Goal: Task Accomplishment & Management: Manage account settings

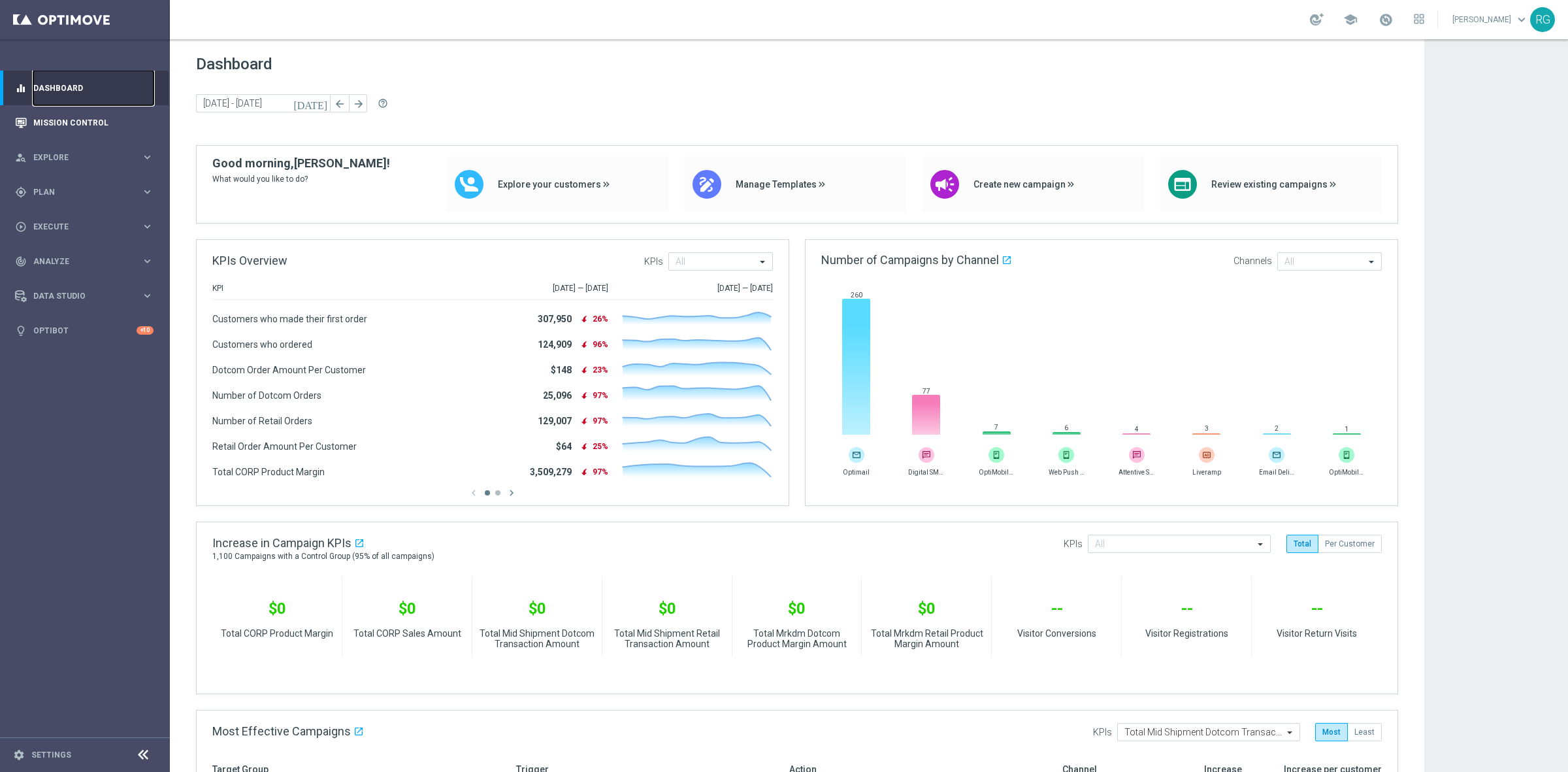
drag, startPoint x: 111, startPoint y: 103, endPoint x: 106, endPoint y: 108, distance: 7.1
click at [111, 103] on link "Dashboard" at bounding box center [93, 88] width 121 height 35
click at [95, 119] on link "Mission Control" at bounding box center [93, 123] width 121 height 35
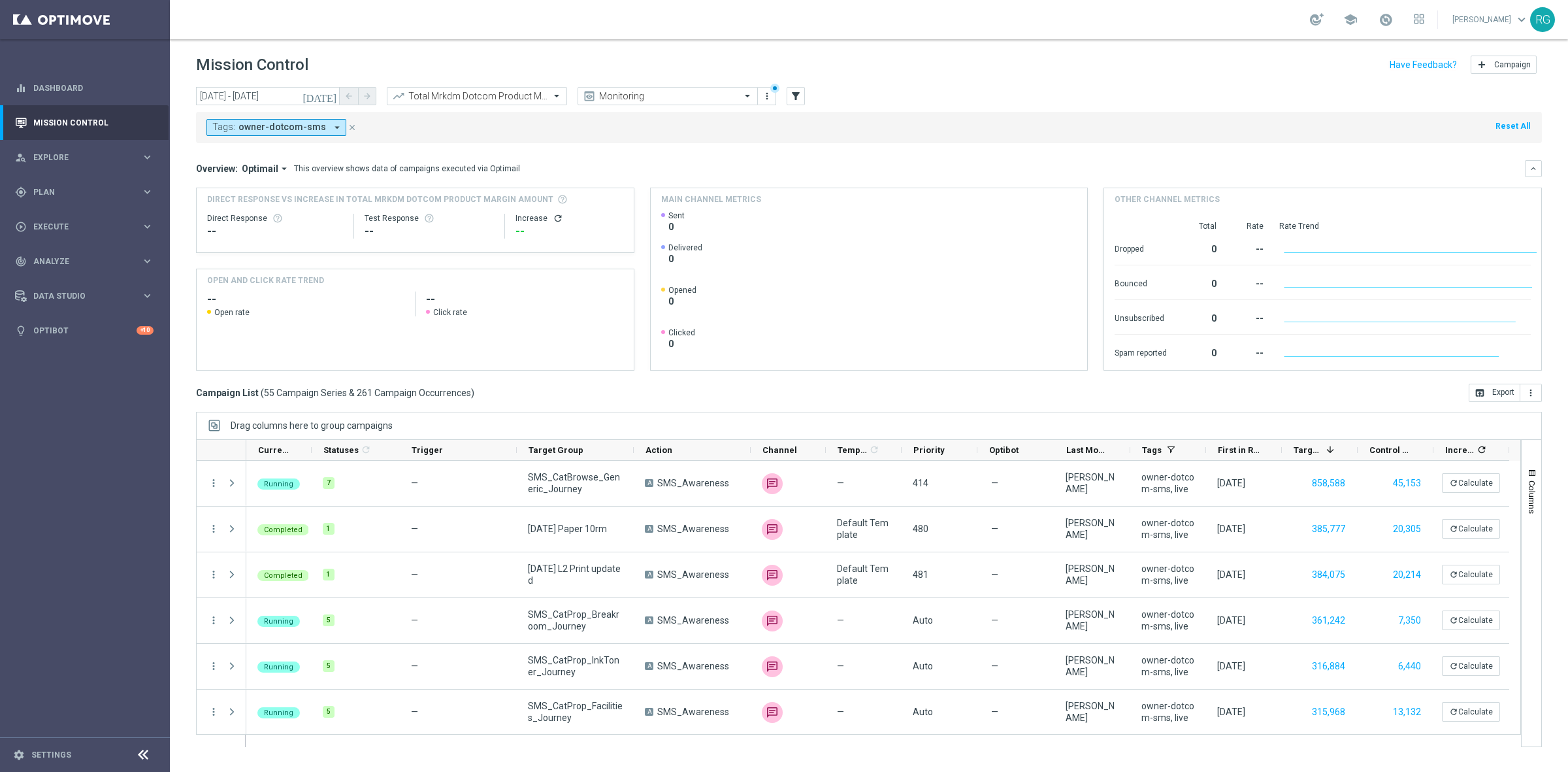
click at [319, 135] on button "Tags: owner-dotcom-sms arrow_drop_down" at bounding box center [276, 128] width 140 height 17
click at [0, 0] on div "Clear" at bounding box center [0, 0] width 0 height 0
click at [346, 151] on input "text" at bounding box center [316, 152] width 191 height 11
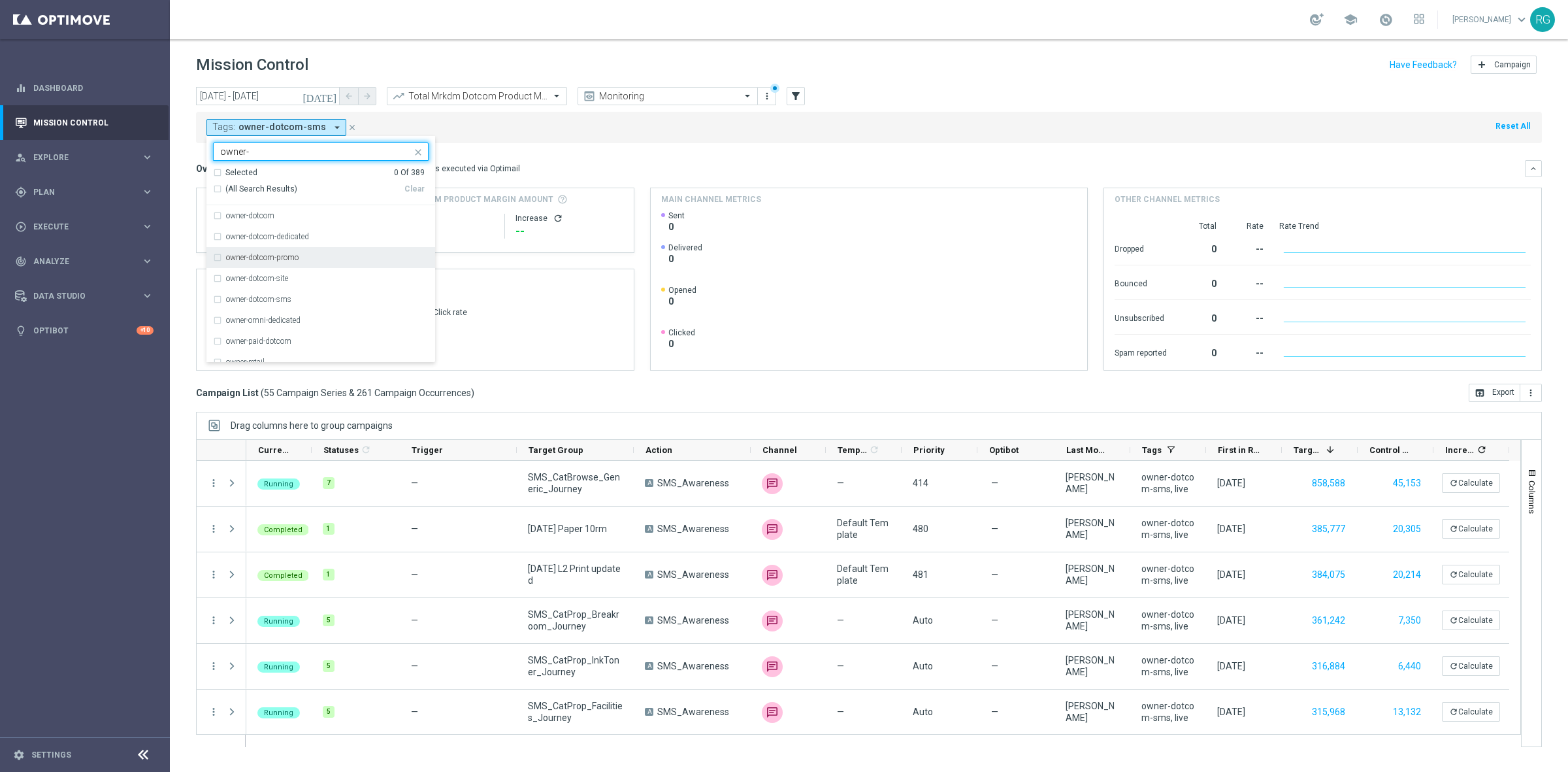
click at [285, 258] on label "owner-dotcom-promo" at bounding box center [262, 258] width 73 height 8
type input "owner-"
click at [738, 116] on div "Tags: owner-dotcom-sms arrow_drop_down owner-dotcom-promo owner- Selected 1 Of …" at bounding box center [868, 127] width 1346 height 31
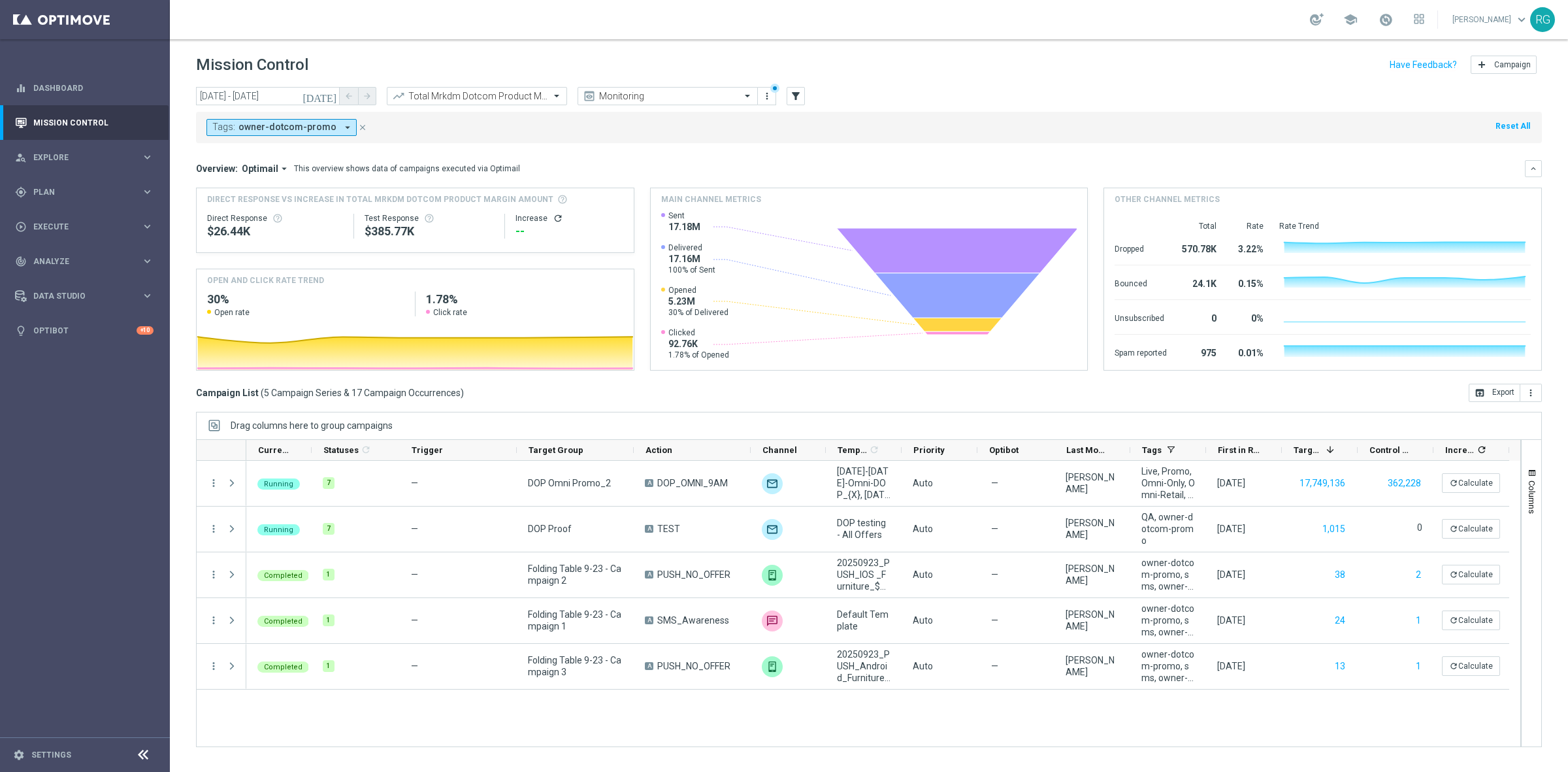
click at [328, 95] on icon "[DATE]" at bounding box center [320, 96] width 35 height 12
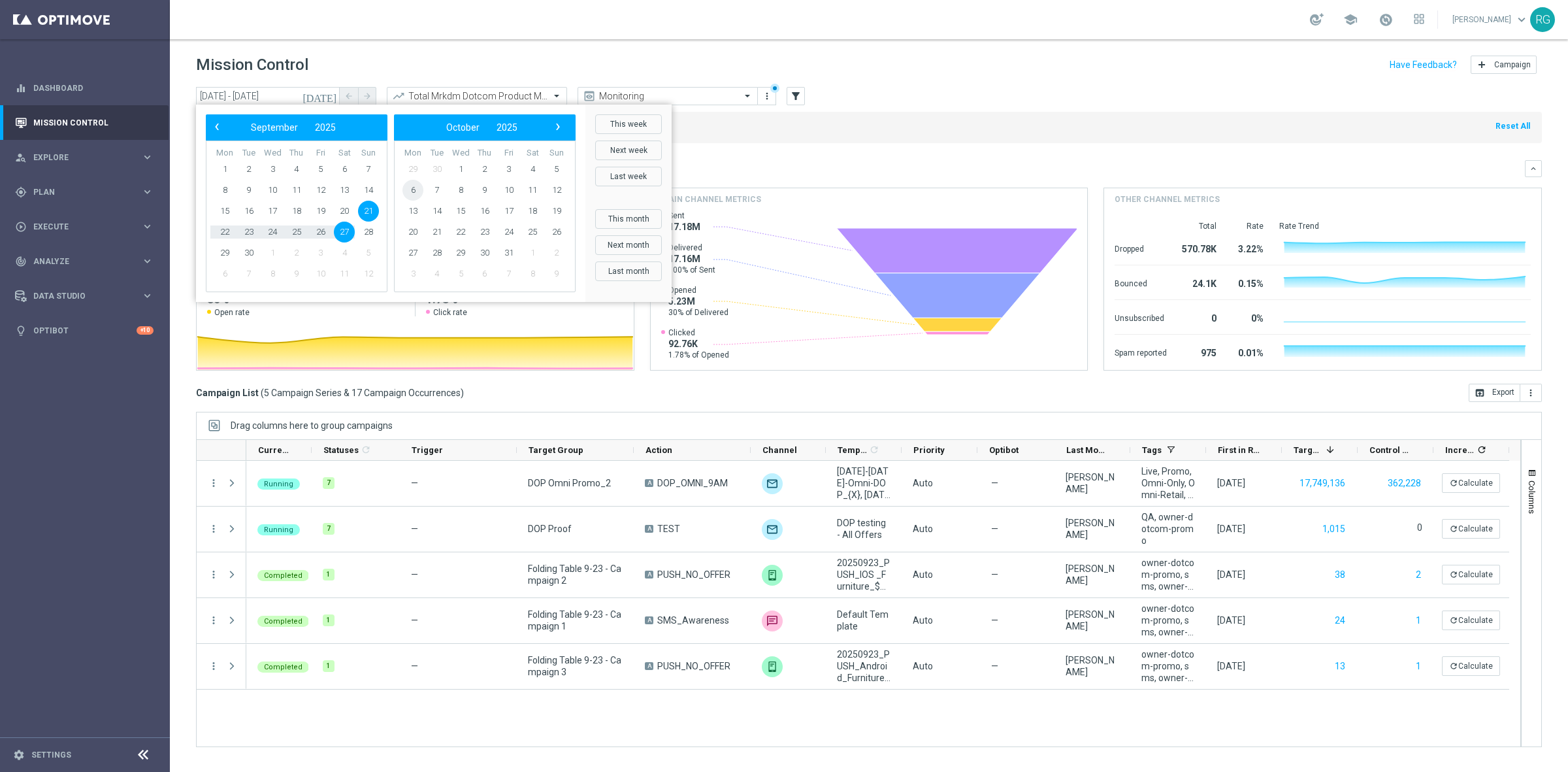
click at [408, 193] on span "6" at bounding box center [412, 190] width 21 height 21
click at [370, 190] on span "12" at bounding box center [368, 190] width 21 height 21
type input "[DATE] - [DATE]"
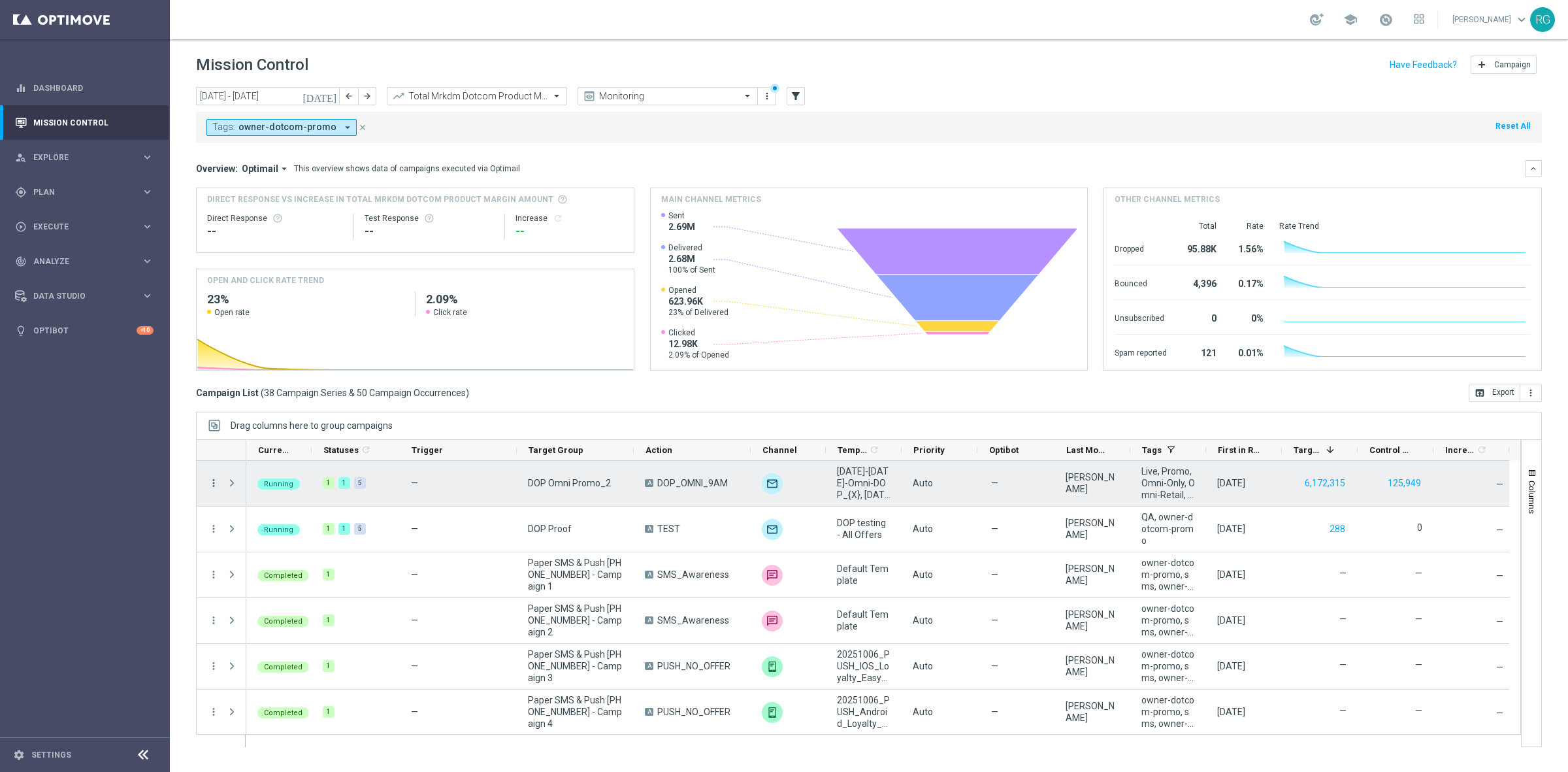
click at [210, 482] on icon "more_vert" at bounding box center [214, 483] width 12 height 12
click at [239, 609] on span "Edit" at bounding box center [246, 607] width 15 height 9
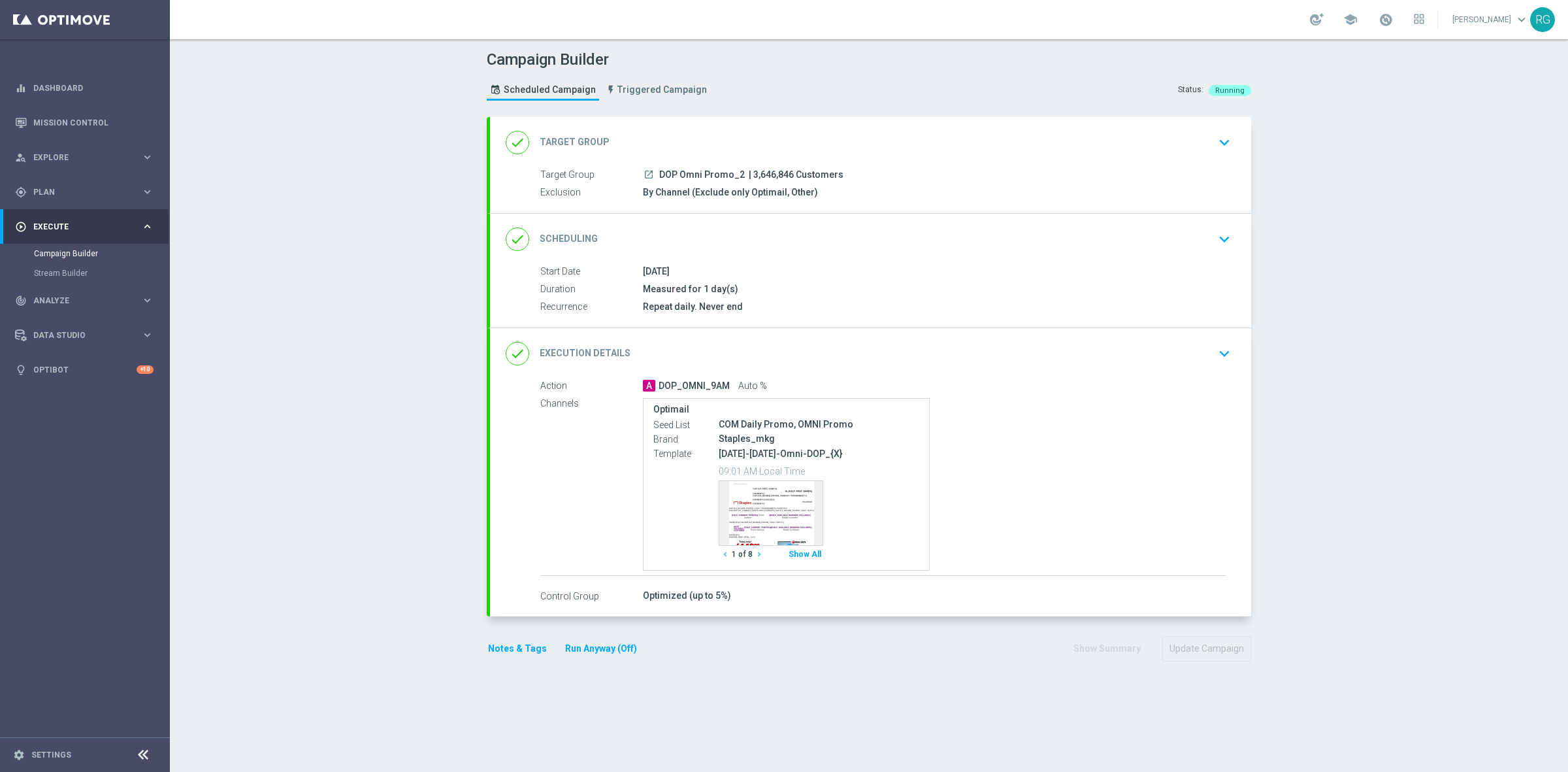
click at [1214, 355] on icon "keyboard_arrow_down" at bounding box center [1224, 353] width 19 height 19
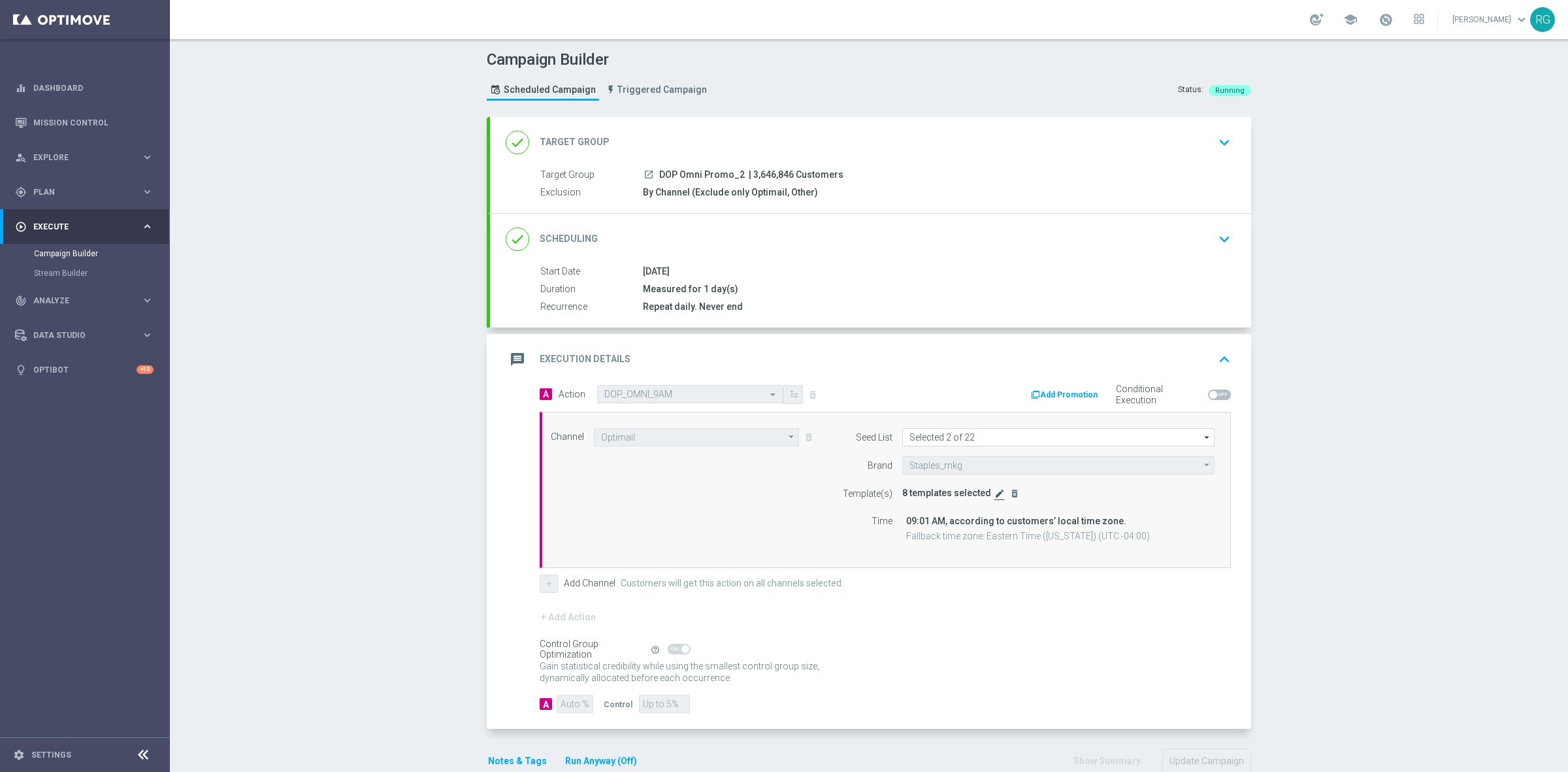
click at [994, 492] on icon "edit" at bounding box center [999, 494] width 11 height 11
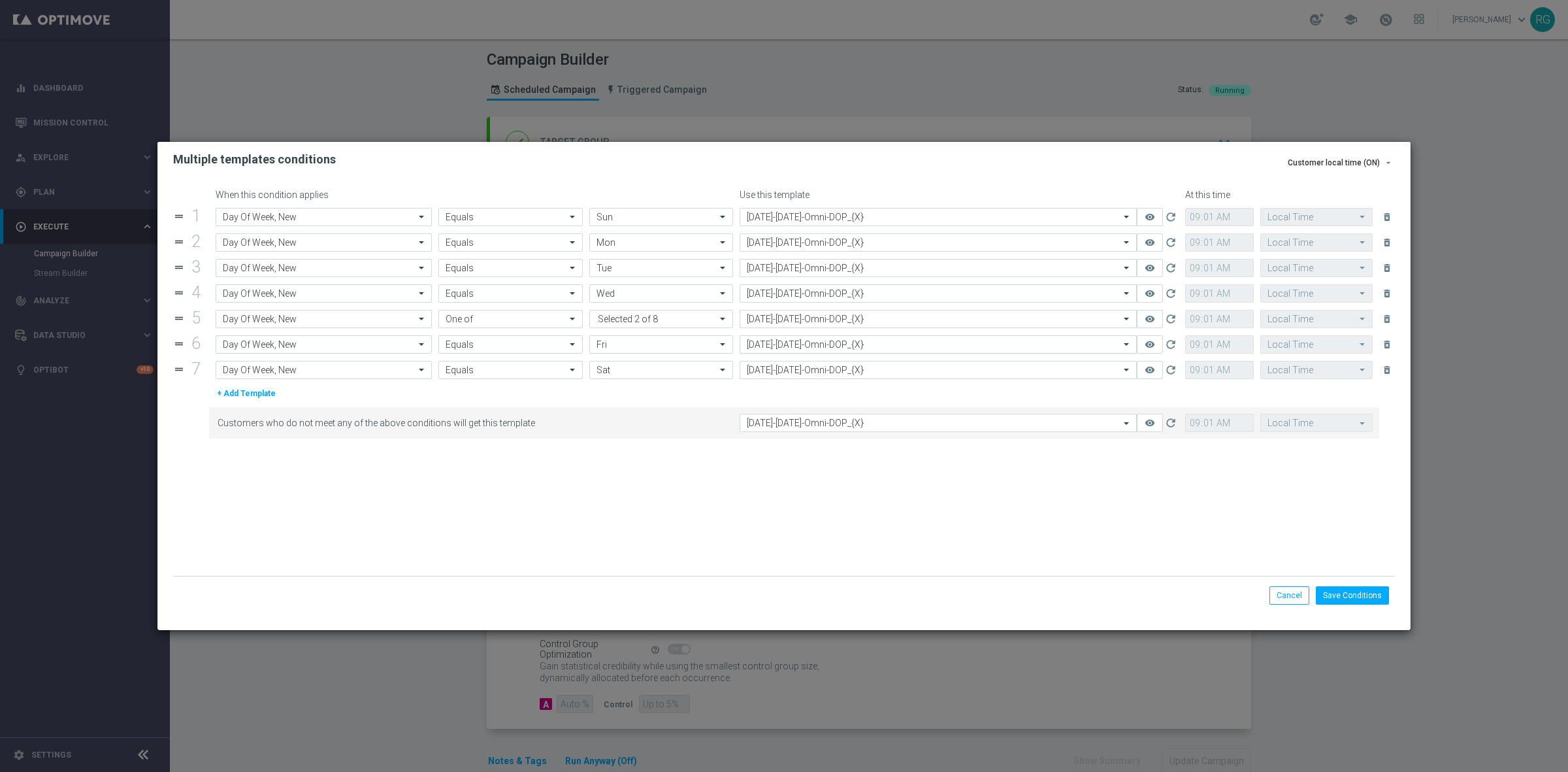
click at [770, 344] on input "text" at bounding box center [925, 344] width 357 height 11
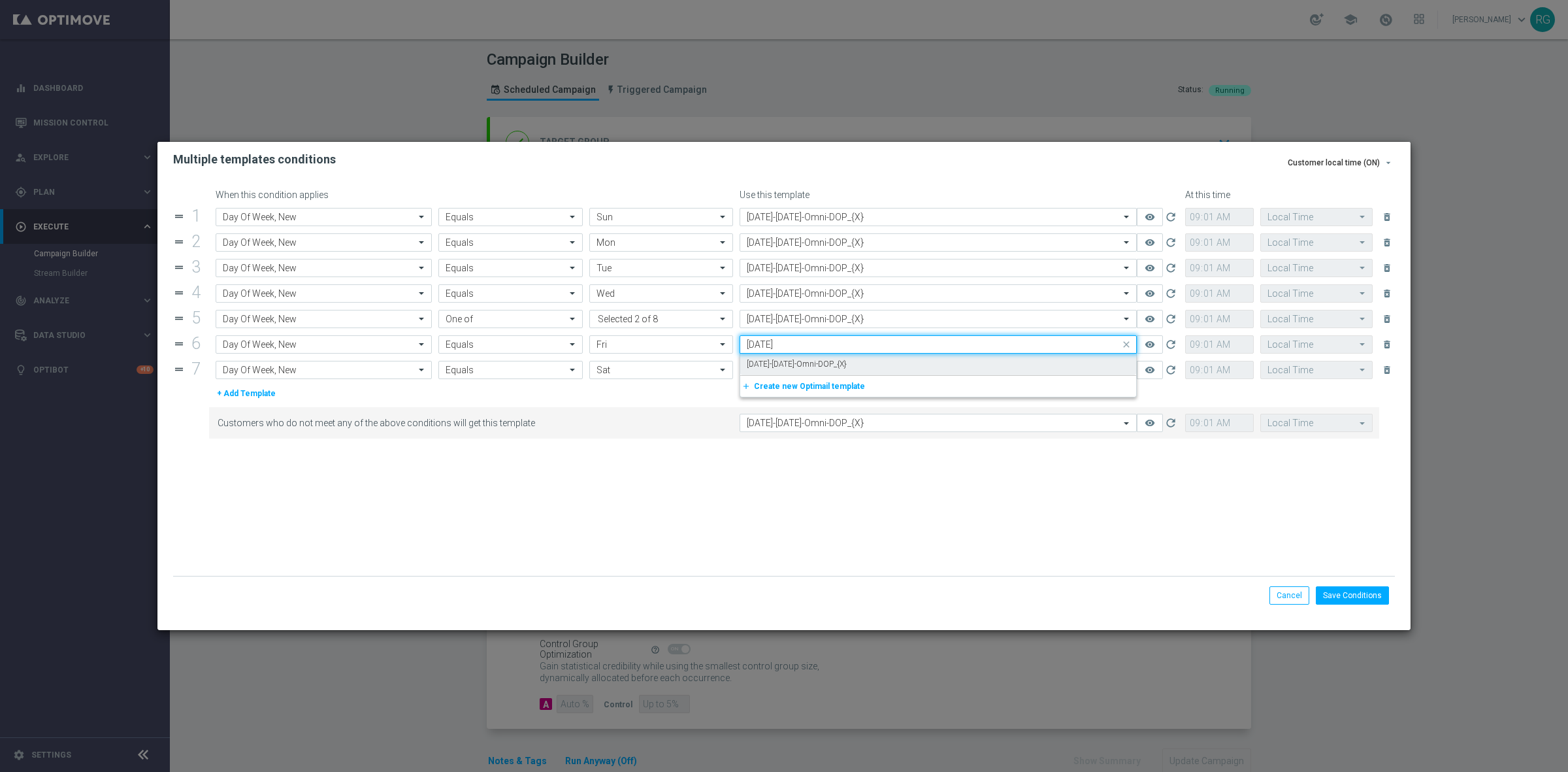
click at [838, 364] on label "[DATE]-[DATE]-Omni-DOP_{X}" at bounding box center [797, 364] width 100 height 11
type input "[DATE]"
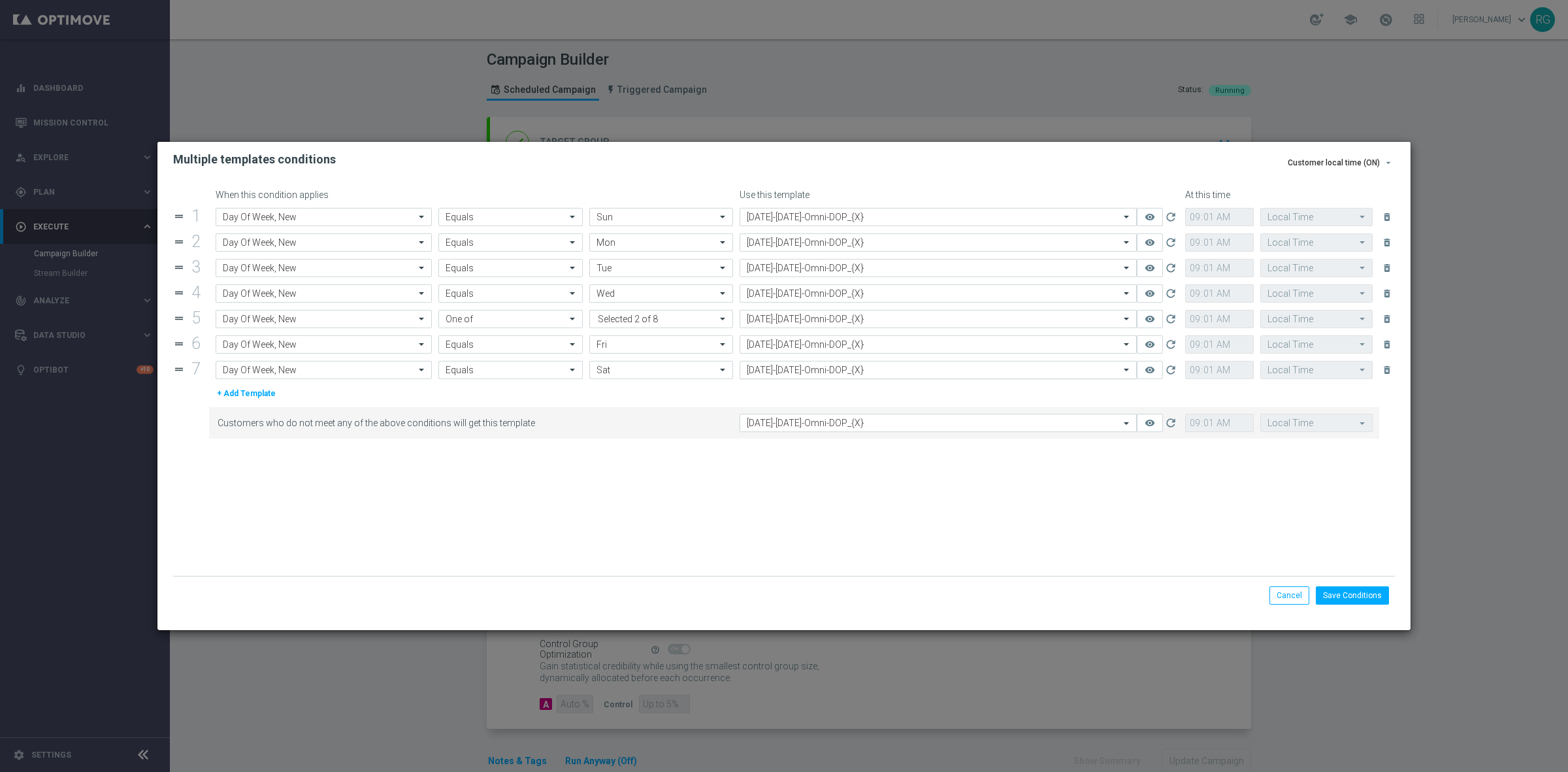
click at [834, 369] on input "text" at bounding box center [925, 370] width 357 height 11
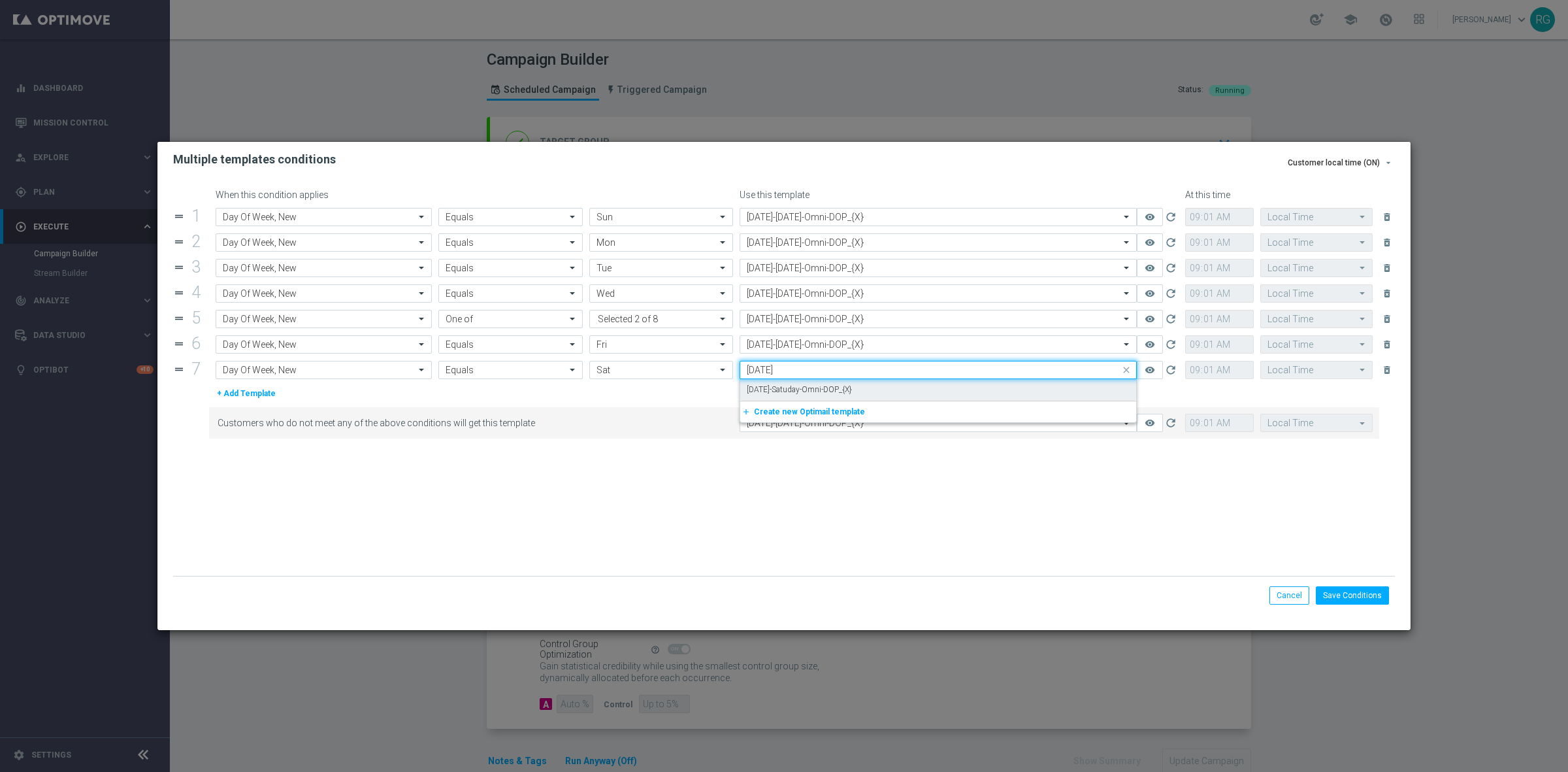
click at [834, 384] on div "[DATE]-Satuday-Omni-DOP_{X}" at bounding box center [938, 390] width 383 height 21
type input "[DATE]"
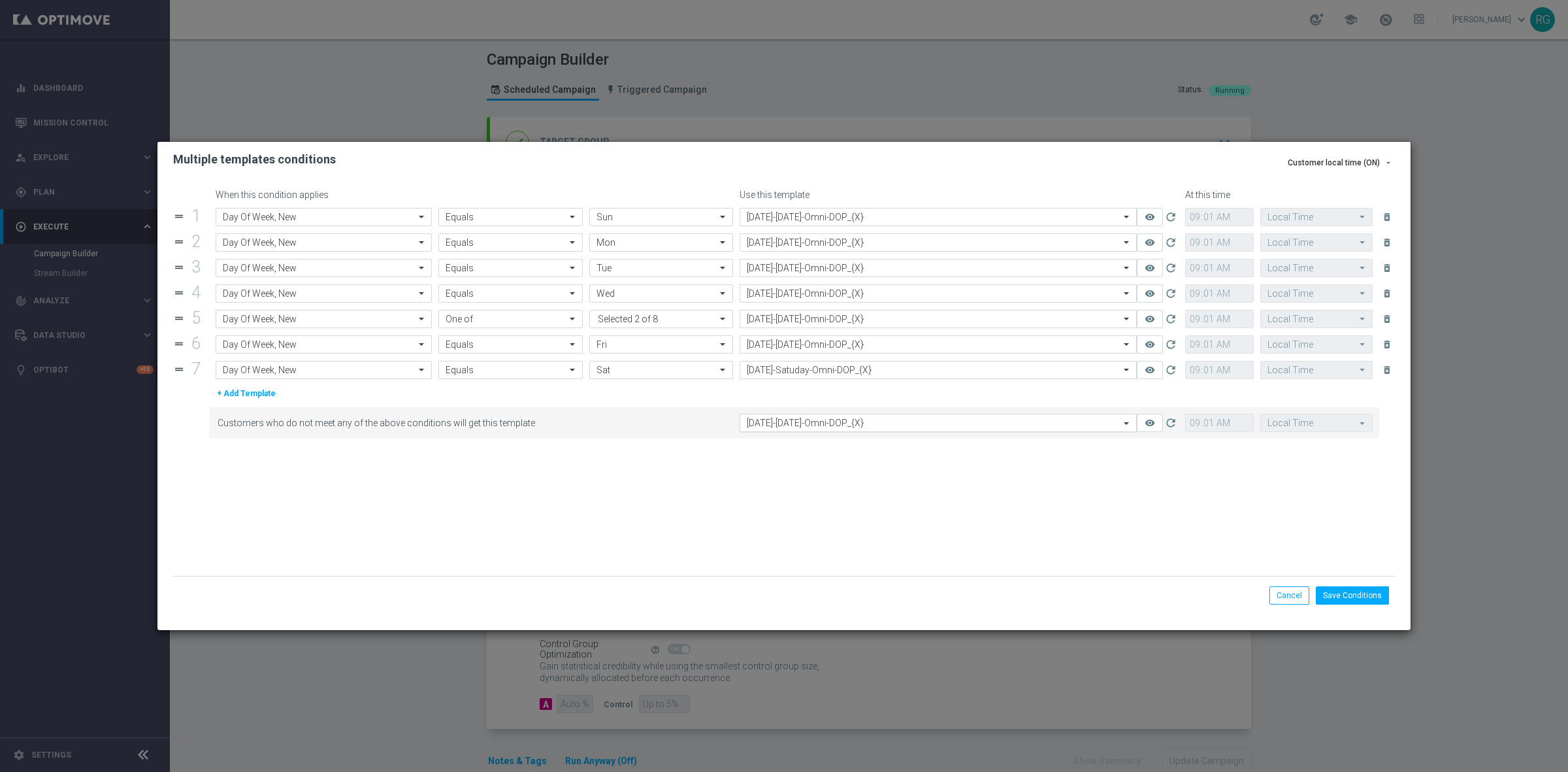
click at [848, 427] on input "text" at bounding box center [925, 423] width 357 height 11
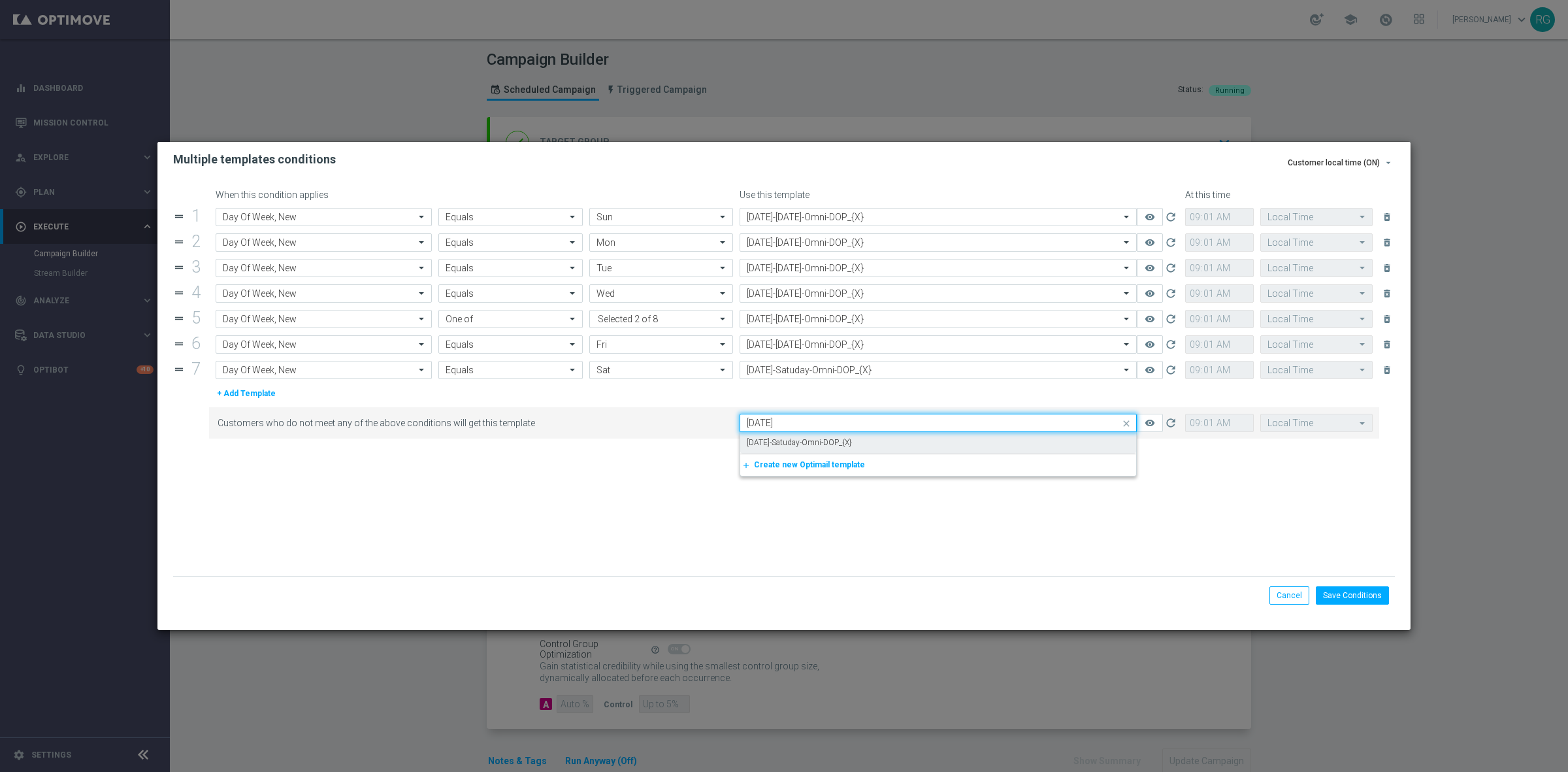
click at [852, 448] on label "[DATE]-Satuday-Omni-DOP_{X}" at bounding box center [800, 442] width 105 height 11
type input "[DATE]"
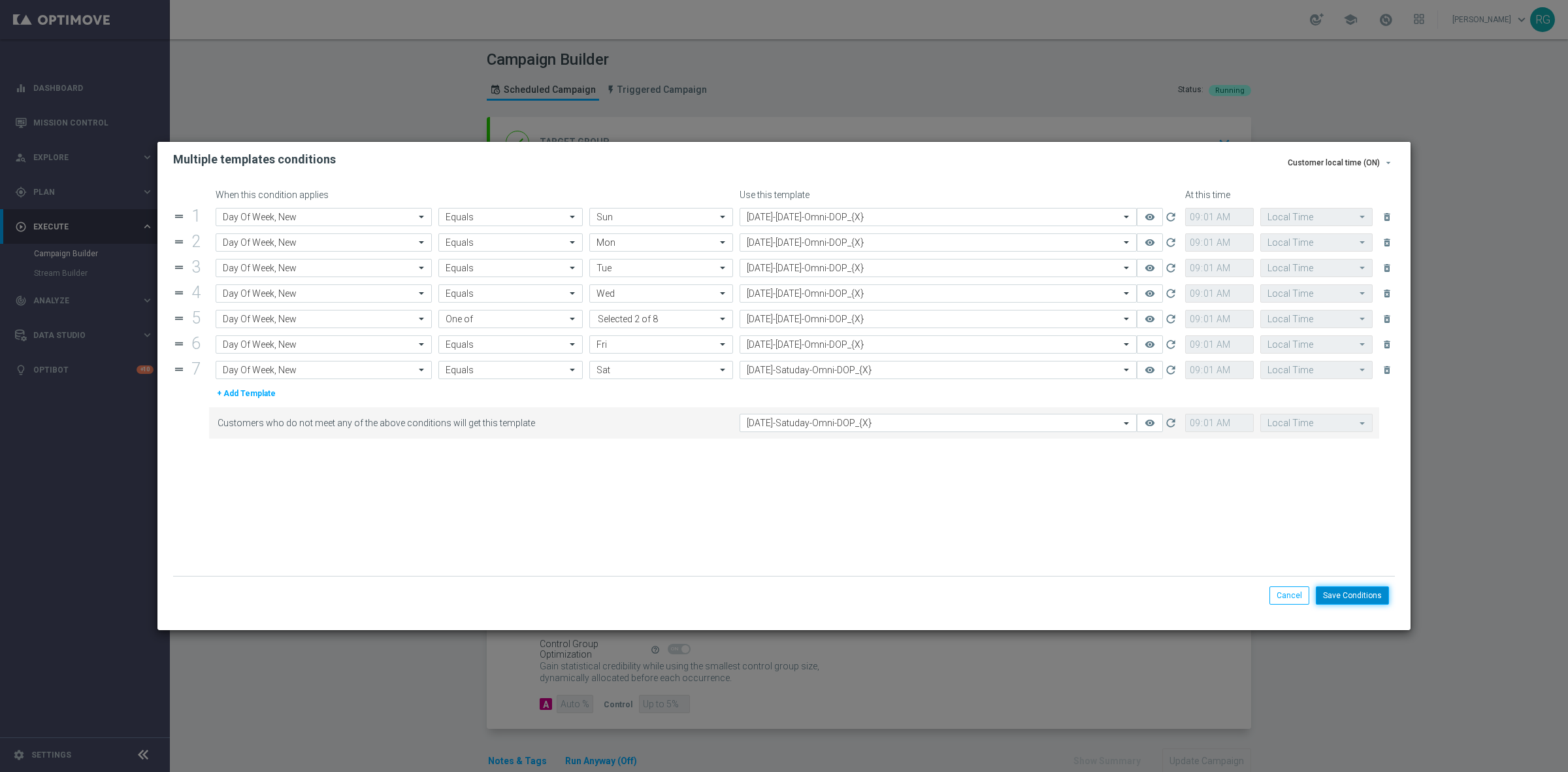
click at [1330, 590] on button "Save Conditions" at bounding box center [1352, 595] width 73 height 18
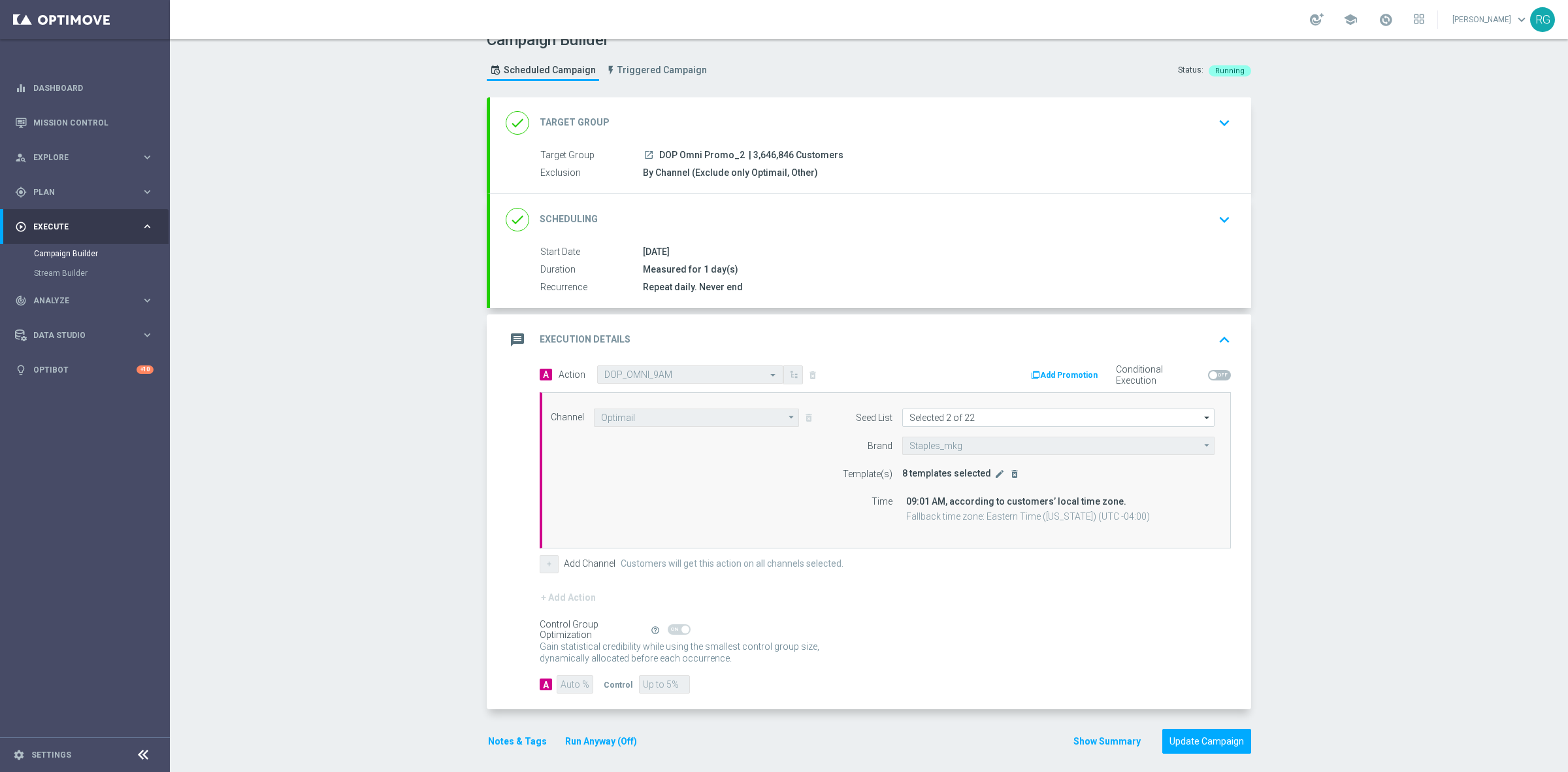
scroll to position [29, 0]
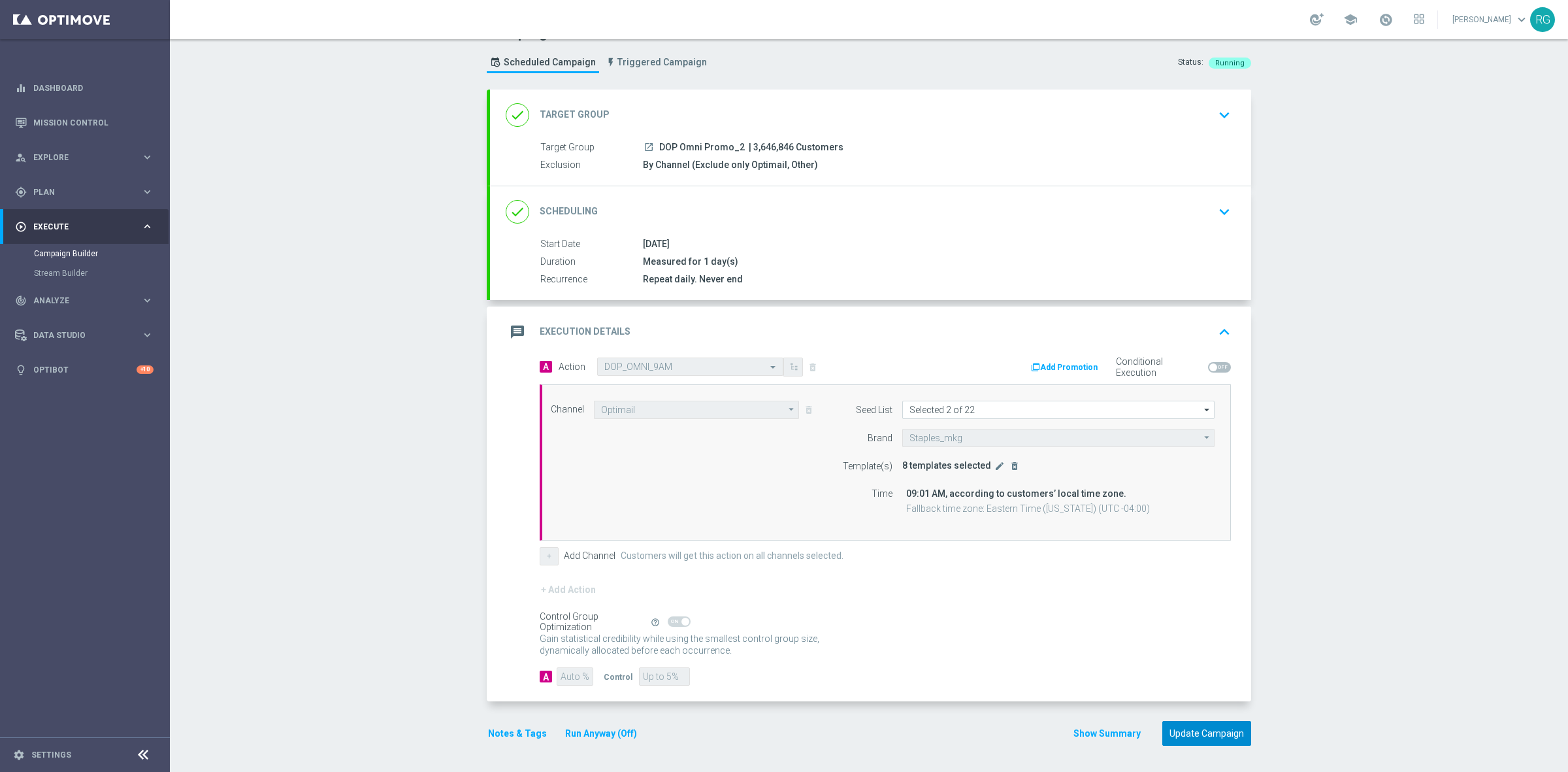
click at [1224, 733] on button "Update Campaign" at bounding box center [1206, 733] width 89 height 25
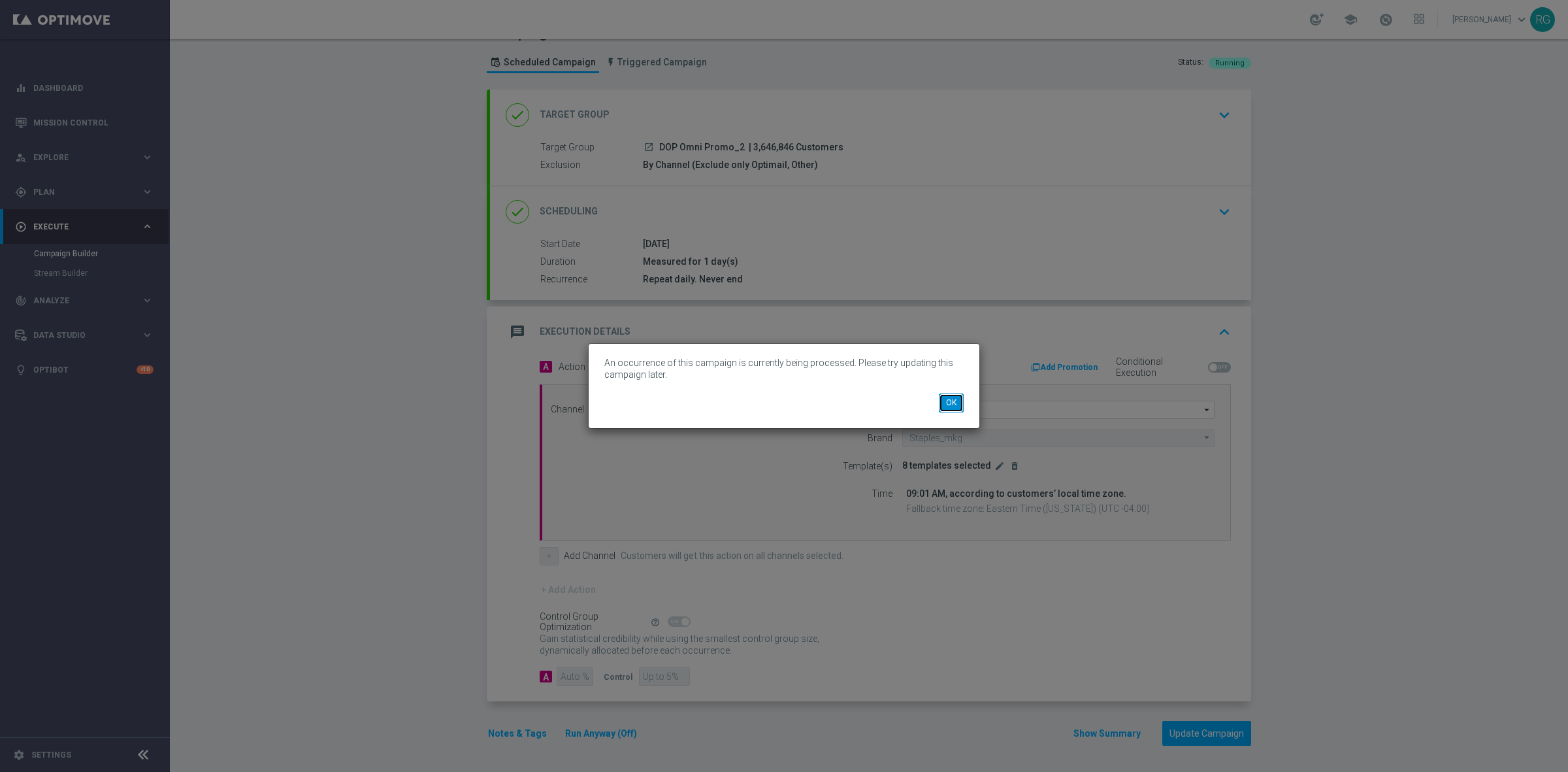
click at [957, 398] on button "OK" at bounding box center [951, 402] width 25 height 18
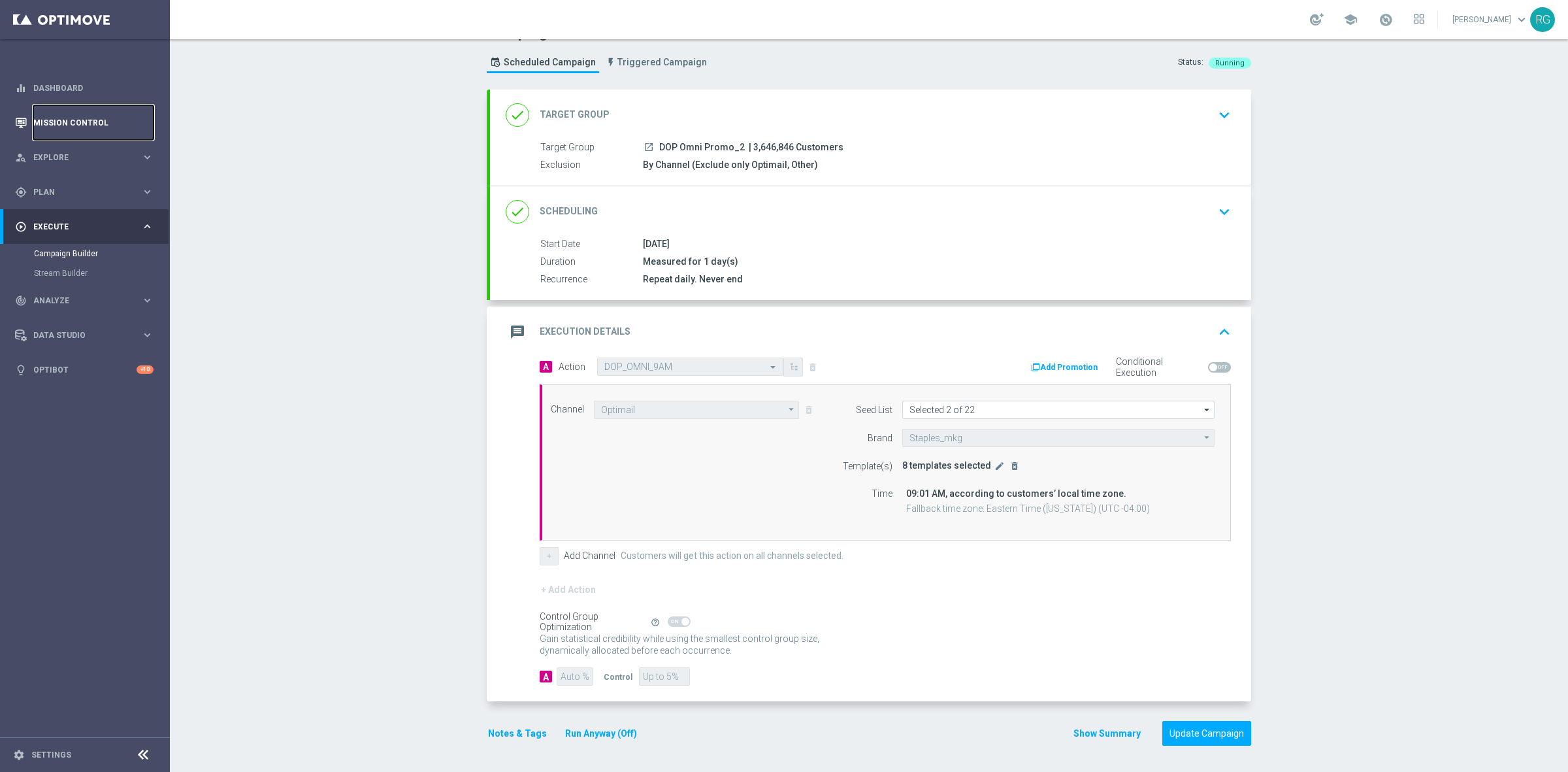
click at [57, 121] on link "Mission Control" at bounding box center [93, 123] width 121 height 35
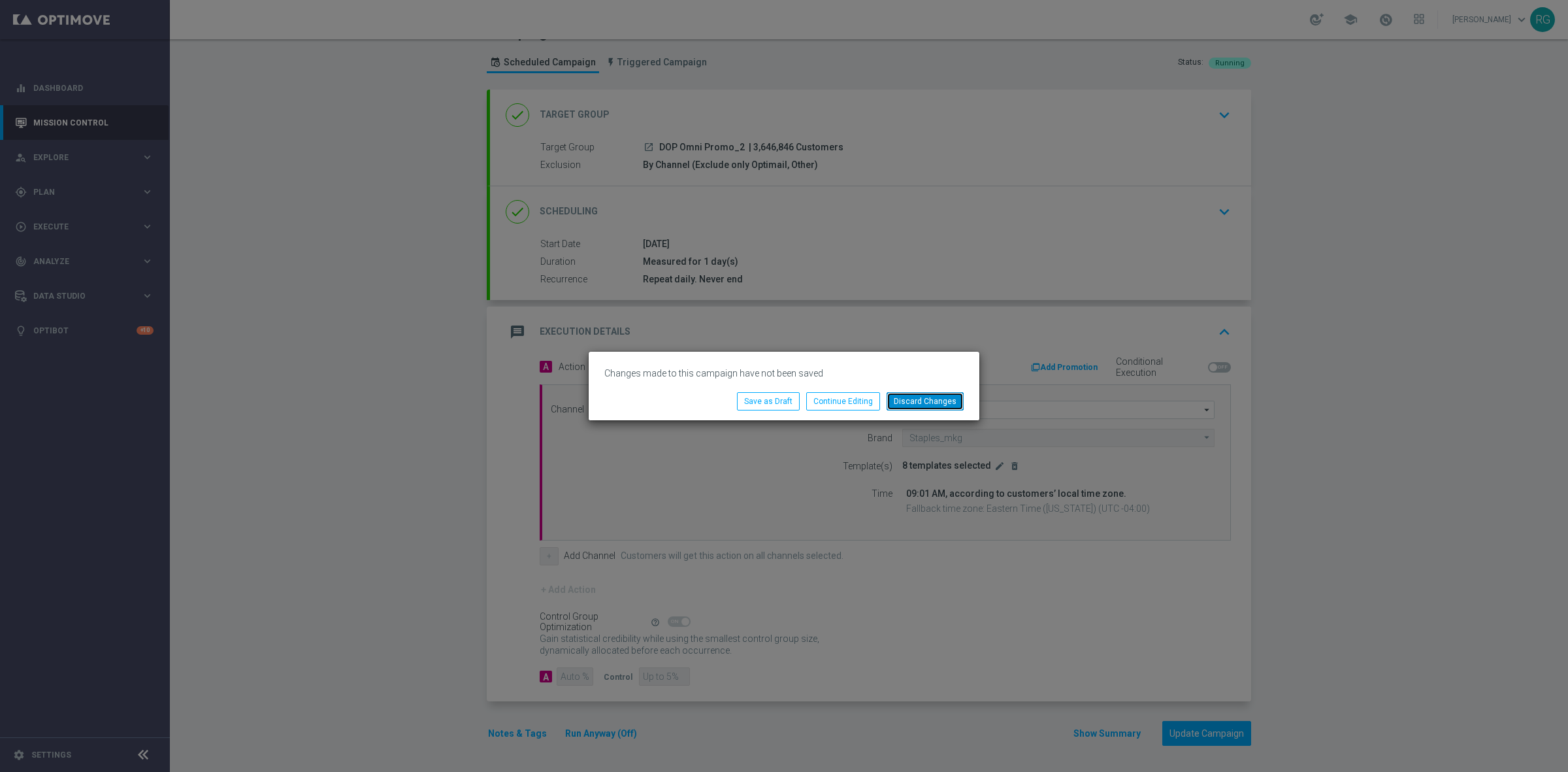
click at [919, 400] on button "Discard Changes" at bounding box center [925, 401] width 77 height 18
